Goal: Transaction & Acquisition: Book appointment/travel/reservation

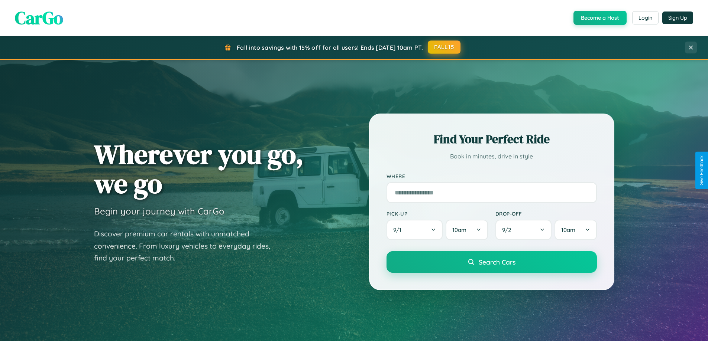
click at [444, 47] on button "FALL15" at bounding box center [444, 46] width 33 height 13
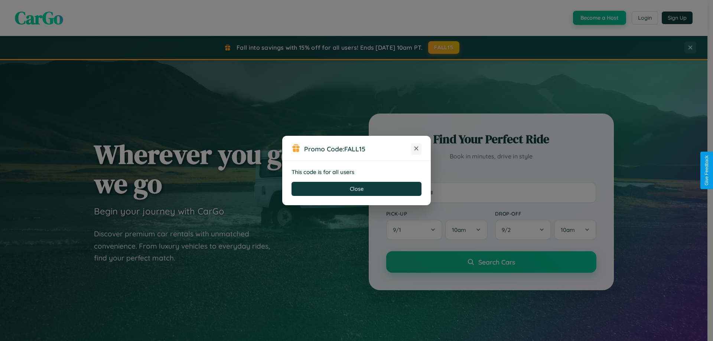
click at [417, 149] on icon at bounding box center [416, 148] width 7 height 7
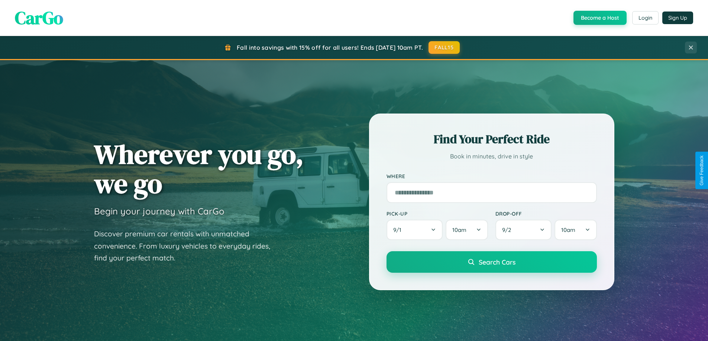
scroll to position [511, 0]
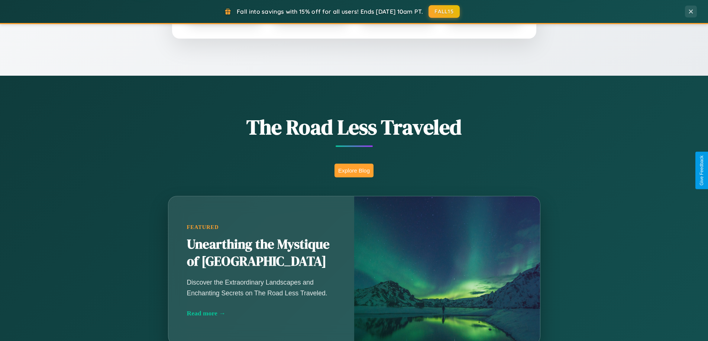
click at [354, 171] on button "Explore Blog" at bounding box center [353, 171] width 39 height 14
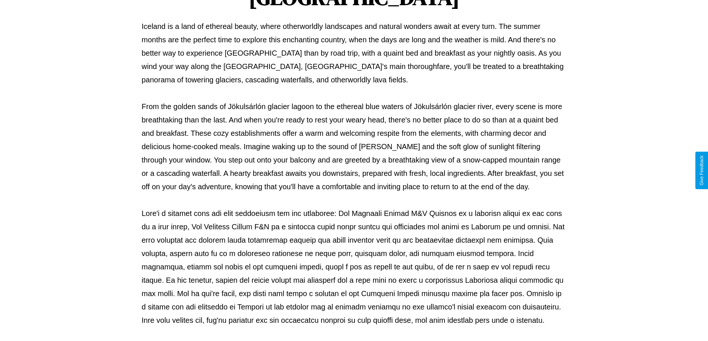
scroll to position [240, 0]
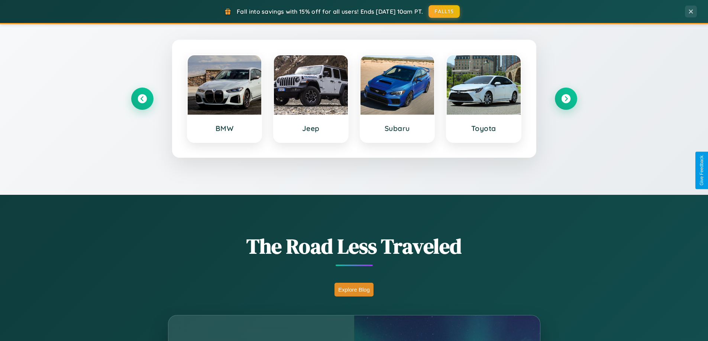
scroll to position [320, 0]
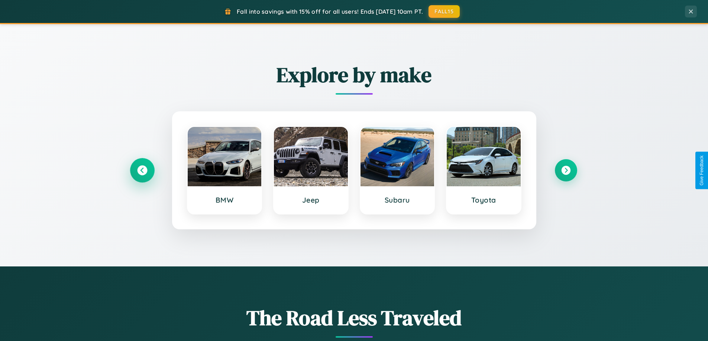
click at [142, 171] on icon at bounding box center [142, 171] width 10 height 10
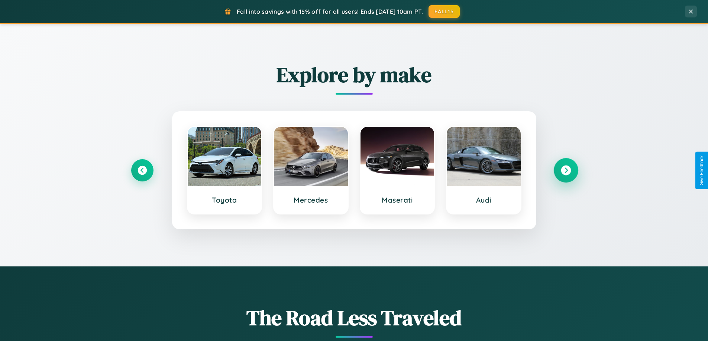
click at [565, 171] on icon at bounding box center [566, 171] width 10 height 10
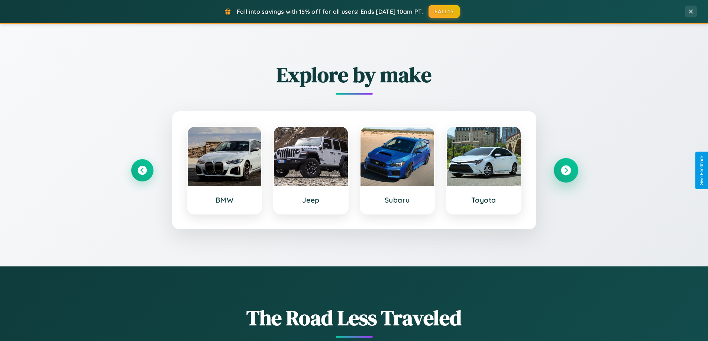
click at [565, 171] on icon at bounding box center [566, 171] width 10 height 10
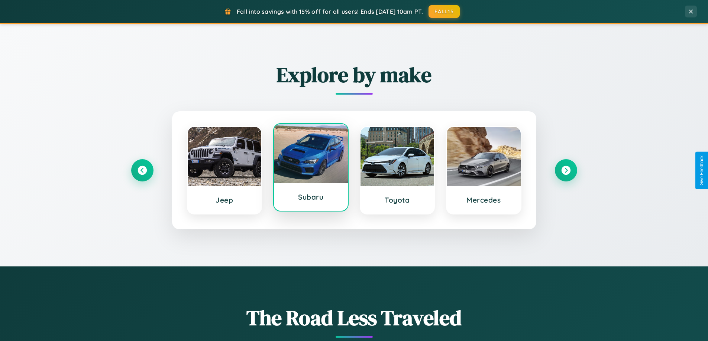
click at [311, 171] on div at bounding box center [311, 153] width 74 height 59
